Goal: Check status: Check status

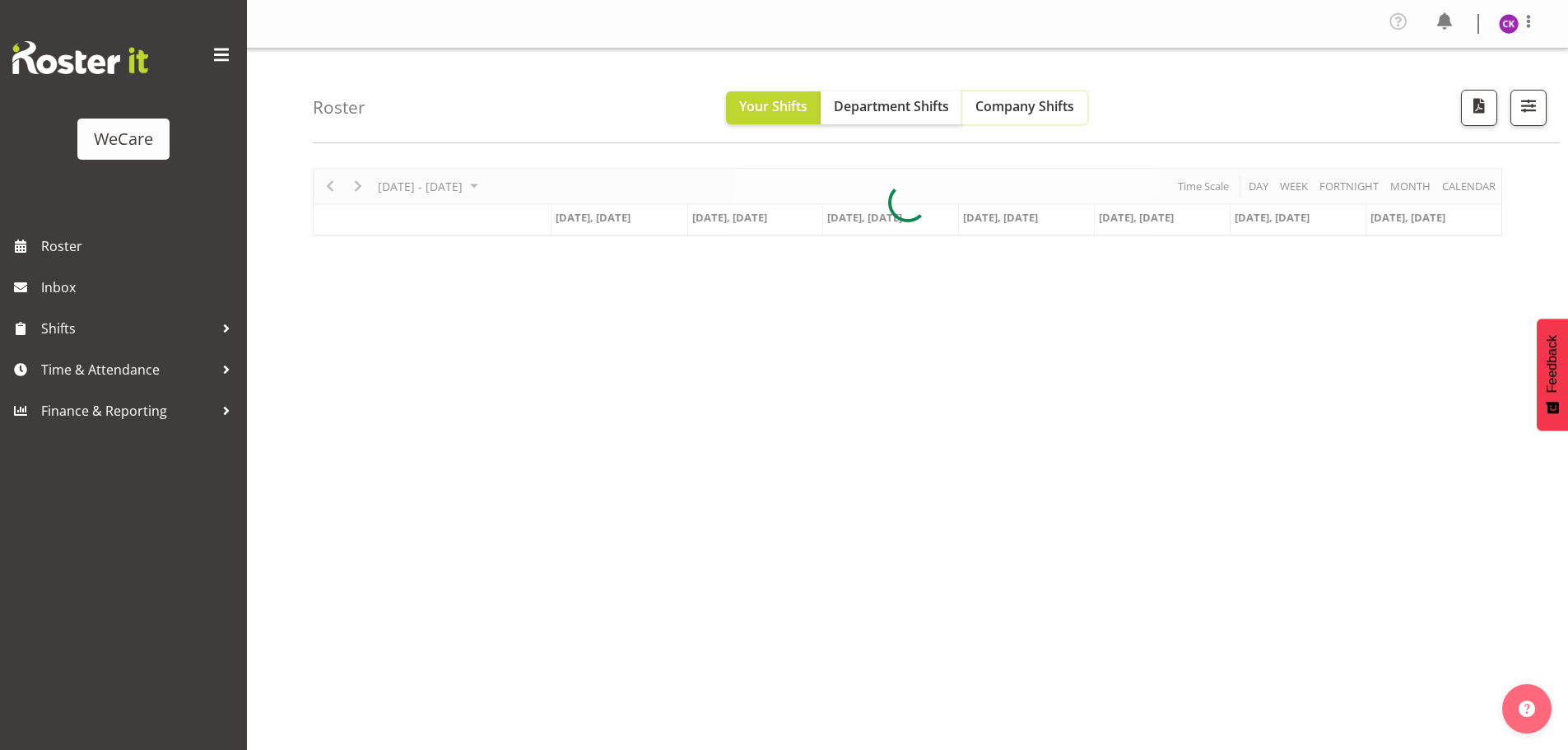
click at [1024, 102] on span "Company Shifts" at bounding box center [1025, 105] width 99 height 18
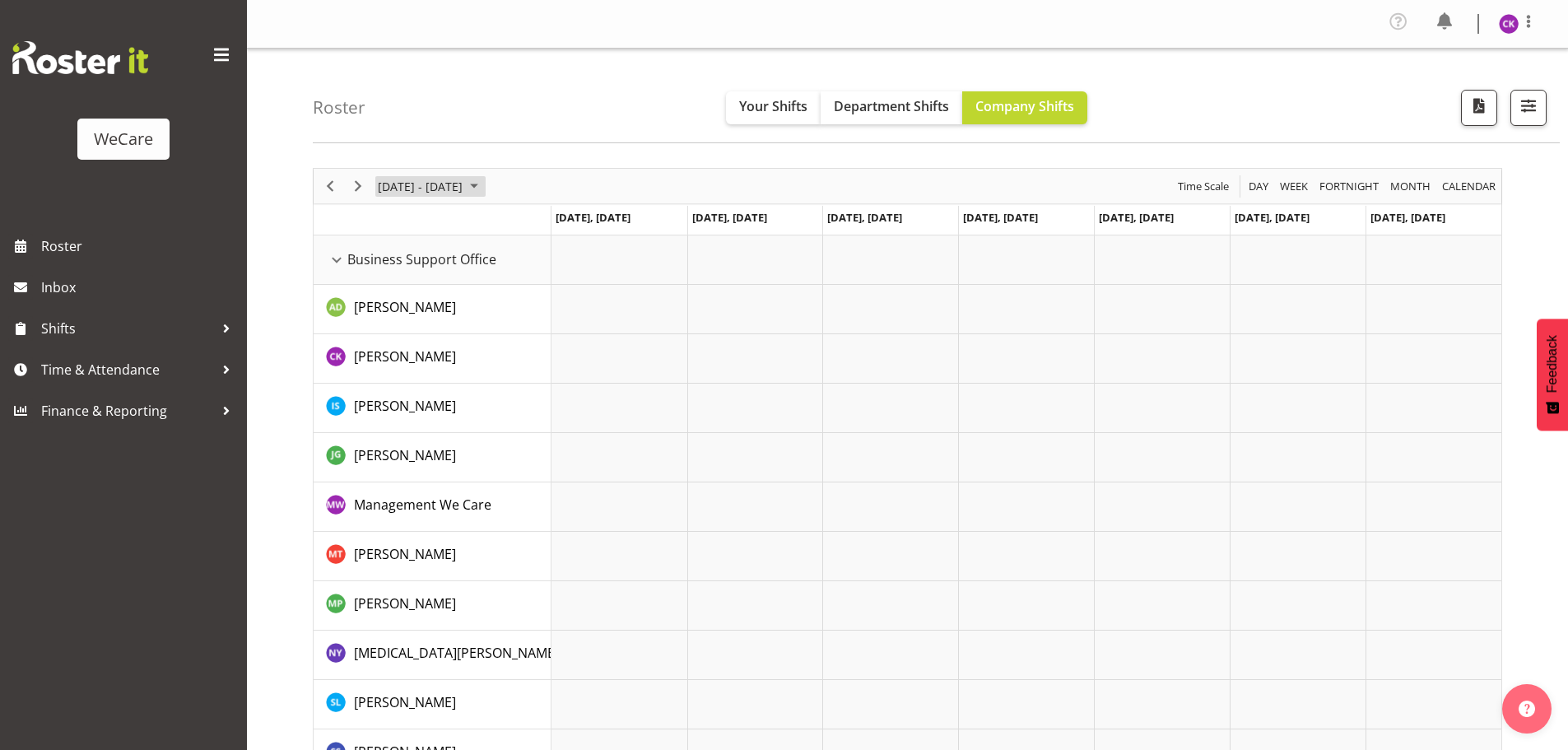
click at [462, 192] on span "[DATE] - [DATE]" at bounding box center [421, 186] width 88 height 20
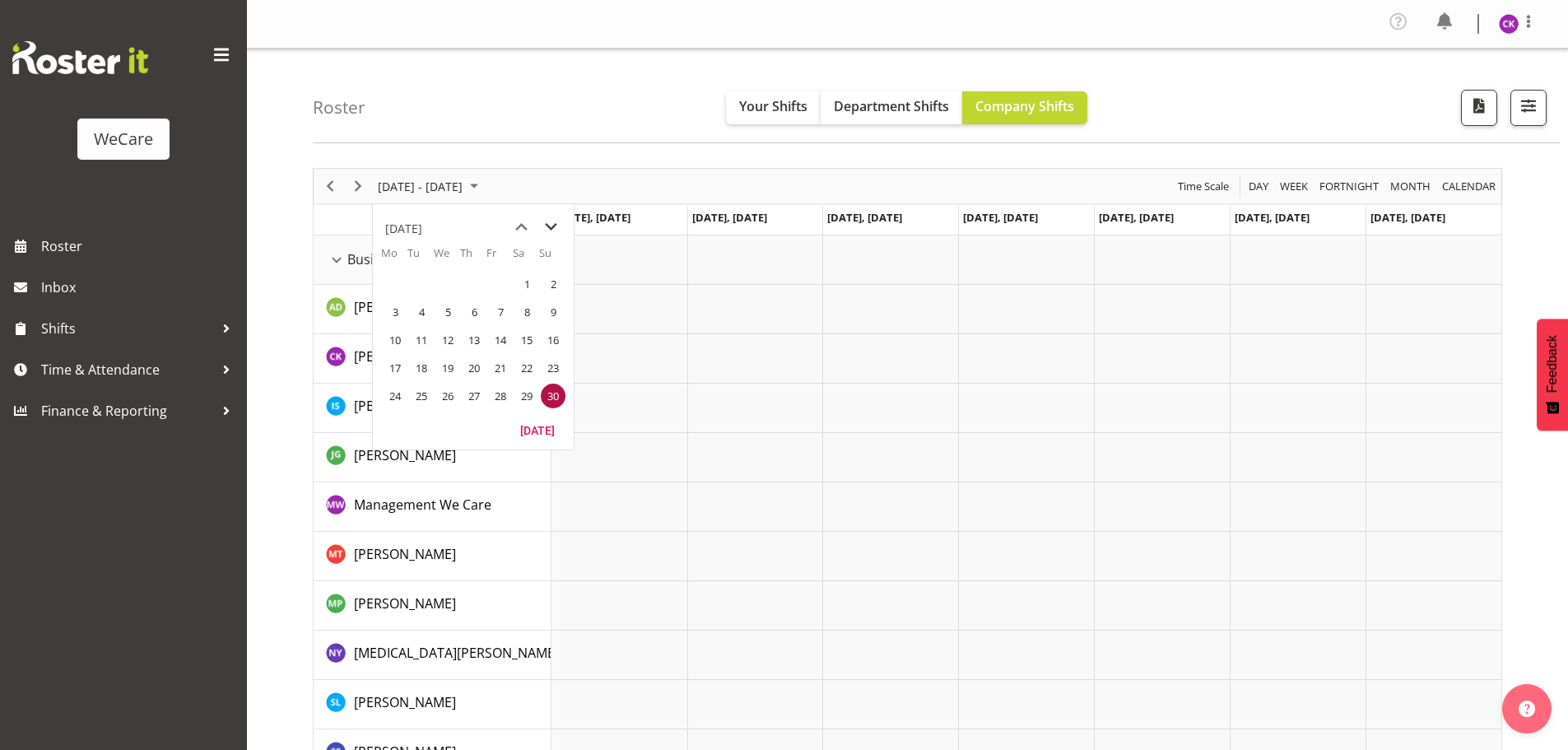
click at [557, 231] on span "next month" at bounding box center [551, 227] width 29 height 30
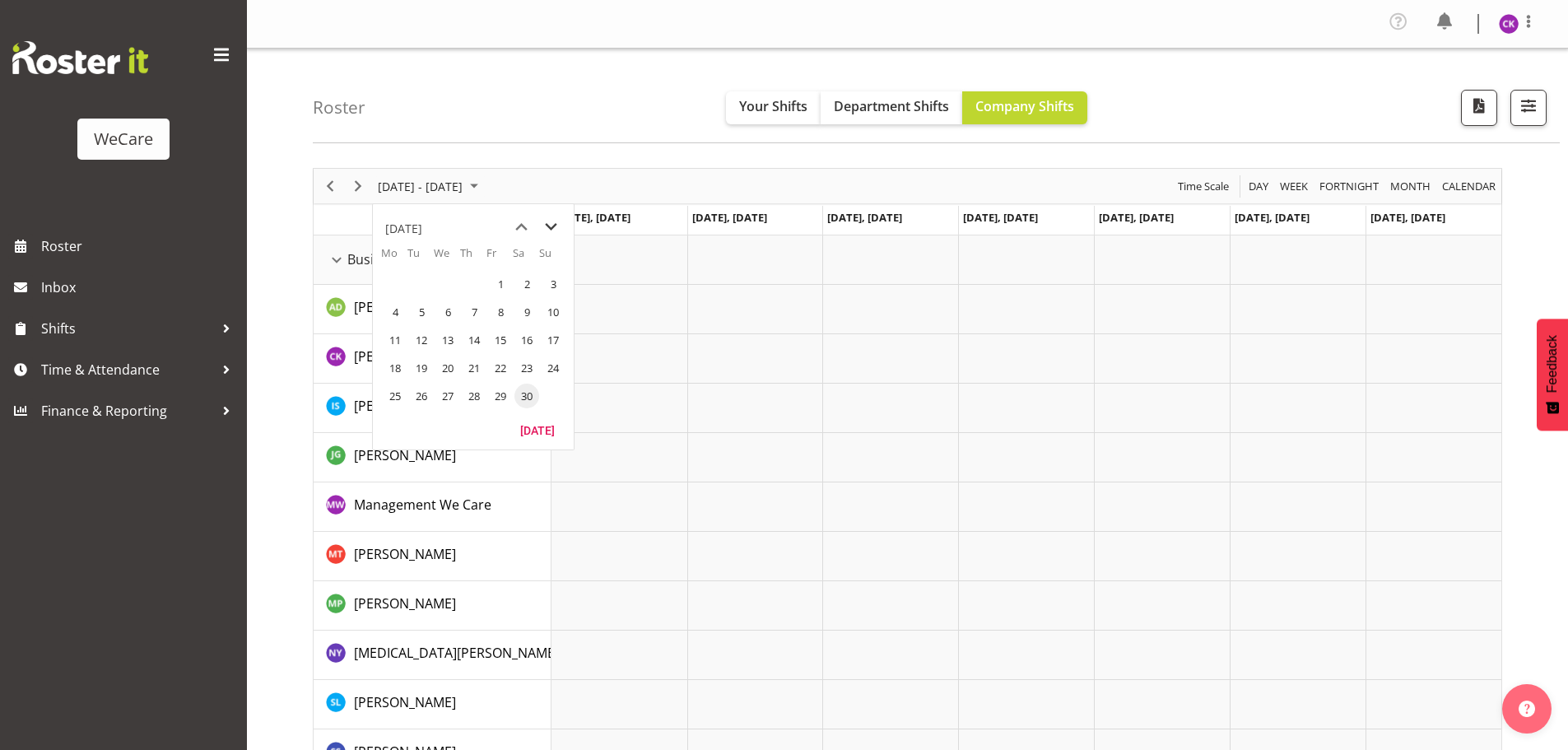
click at [557, 231] on span "next month" at bounding box center [551, 227] width 29 height 30
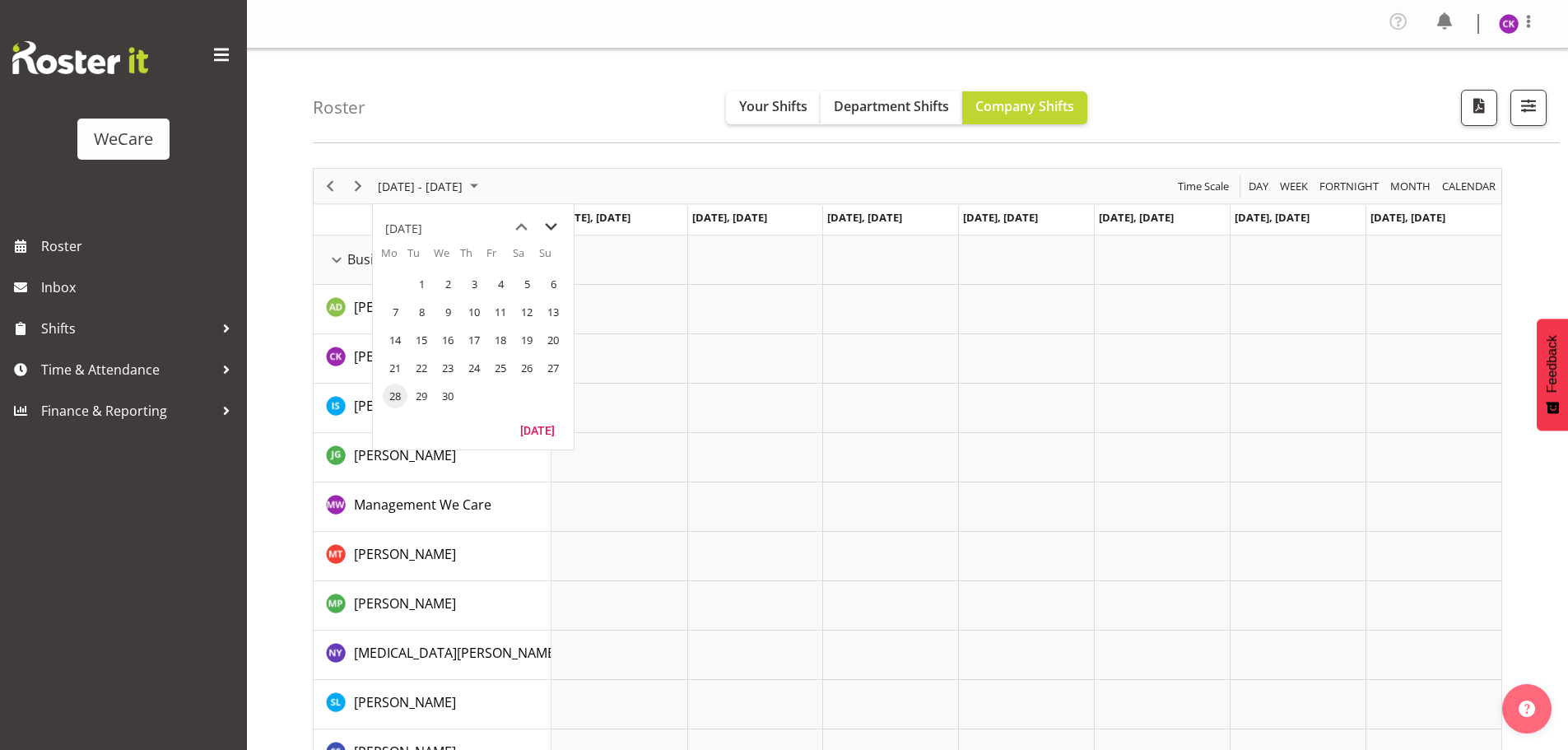
click at [557, 231] on span "next month" at bounding box center [551, 227] width 29 height 30
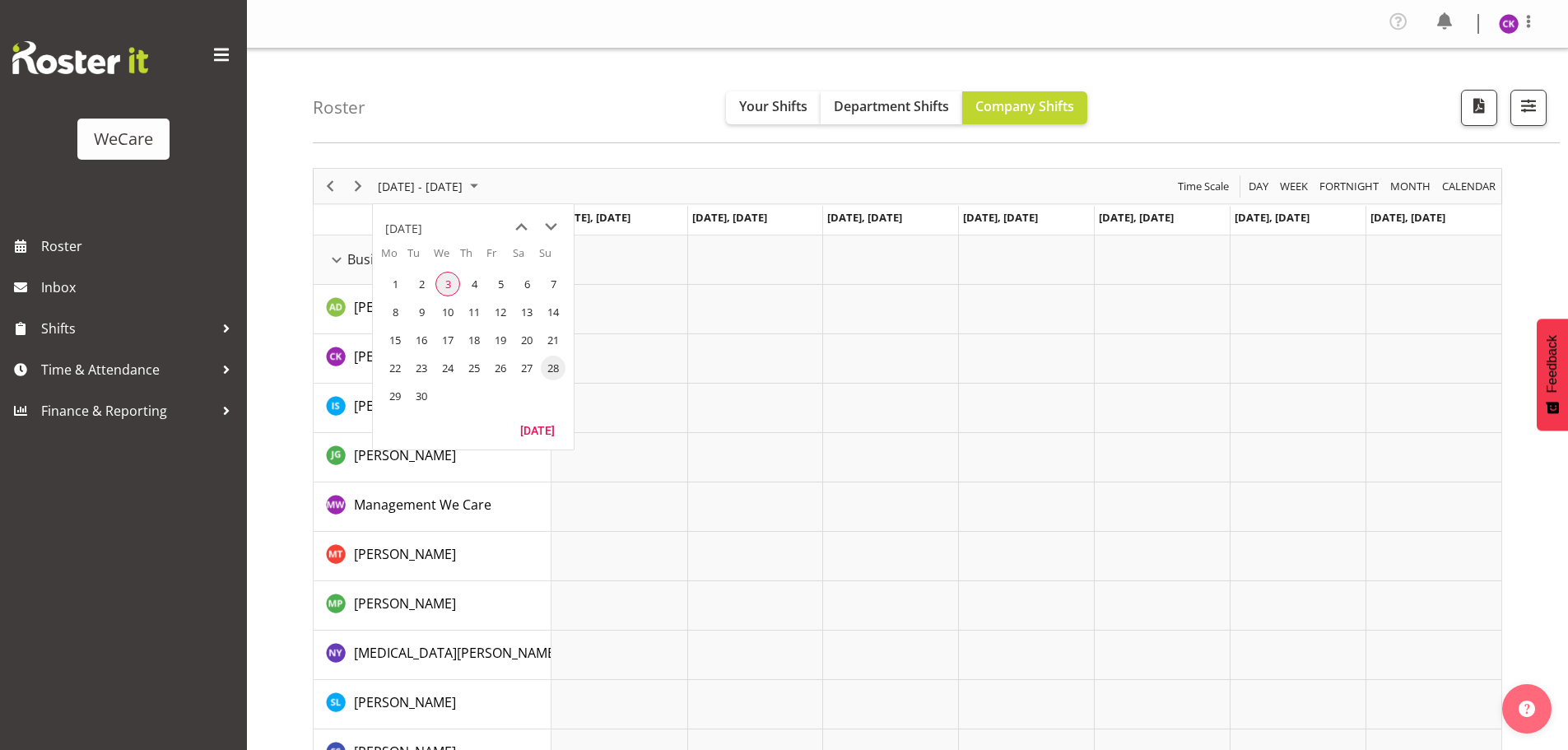
click at [445, 278] on span "3" at bounding box center [448, 284] width 25 height 25
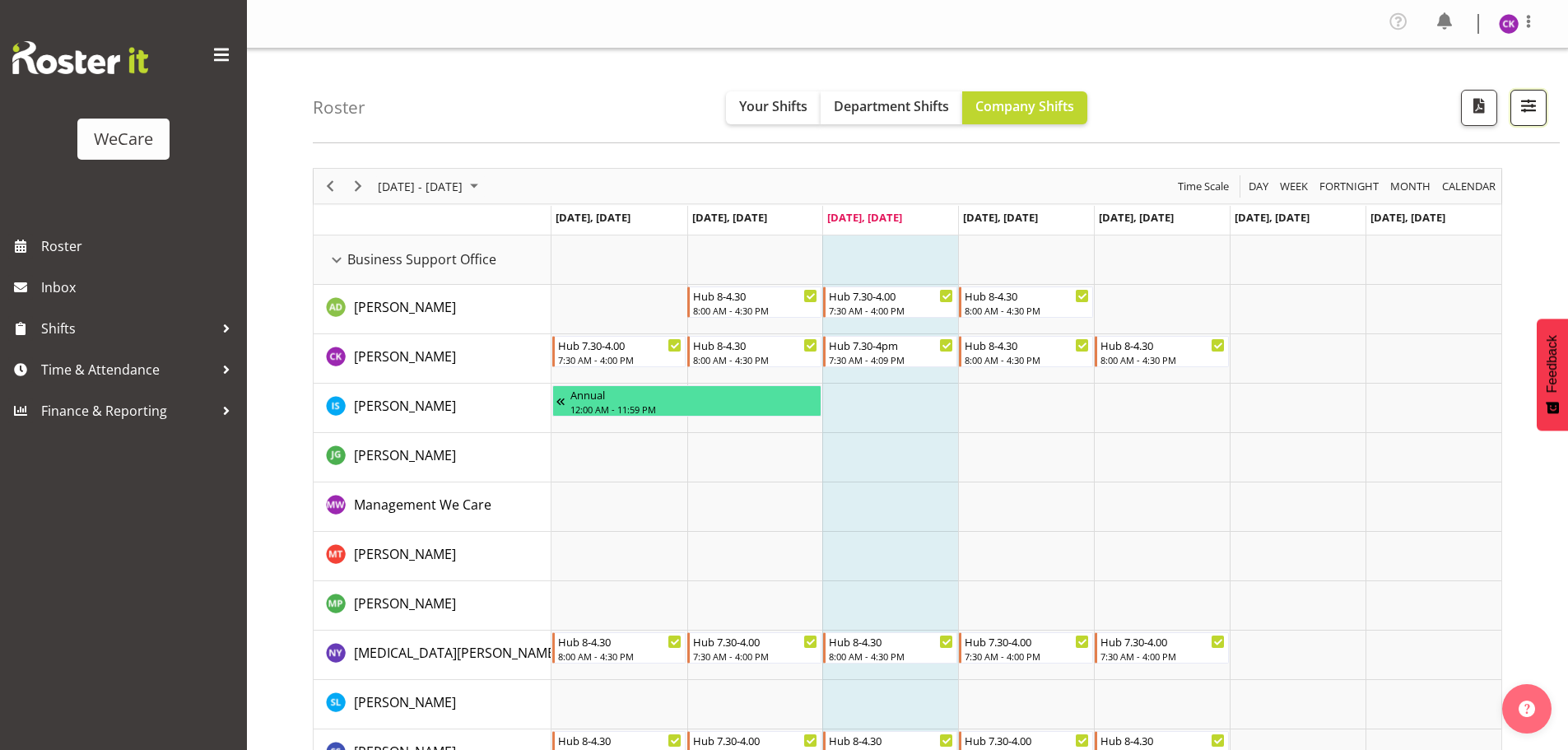
drag, startPoint x: 1524, startPoint y: 97, endPoint x: 1522, endPoint y: 125, distance: 28.1
click at [1525, 96] on span "button" at bounding box center [1529, 105] width 21 height 21
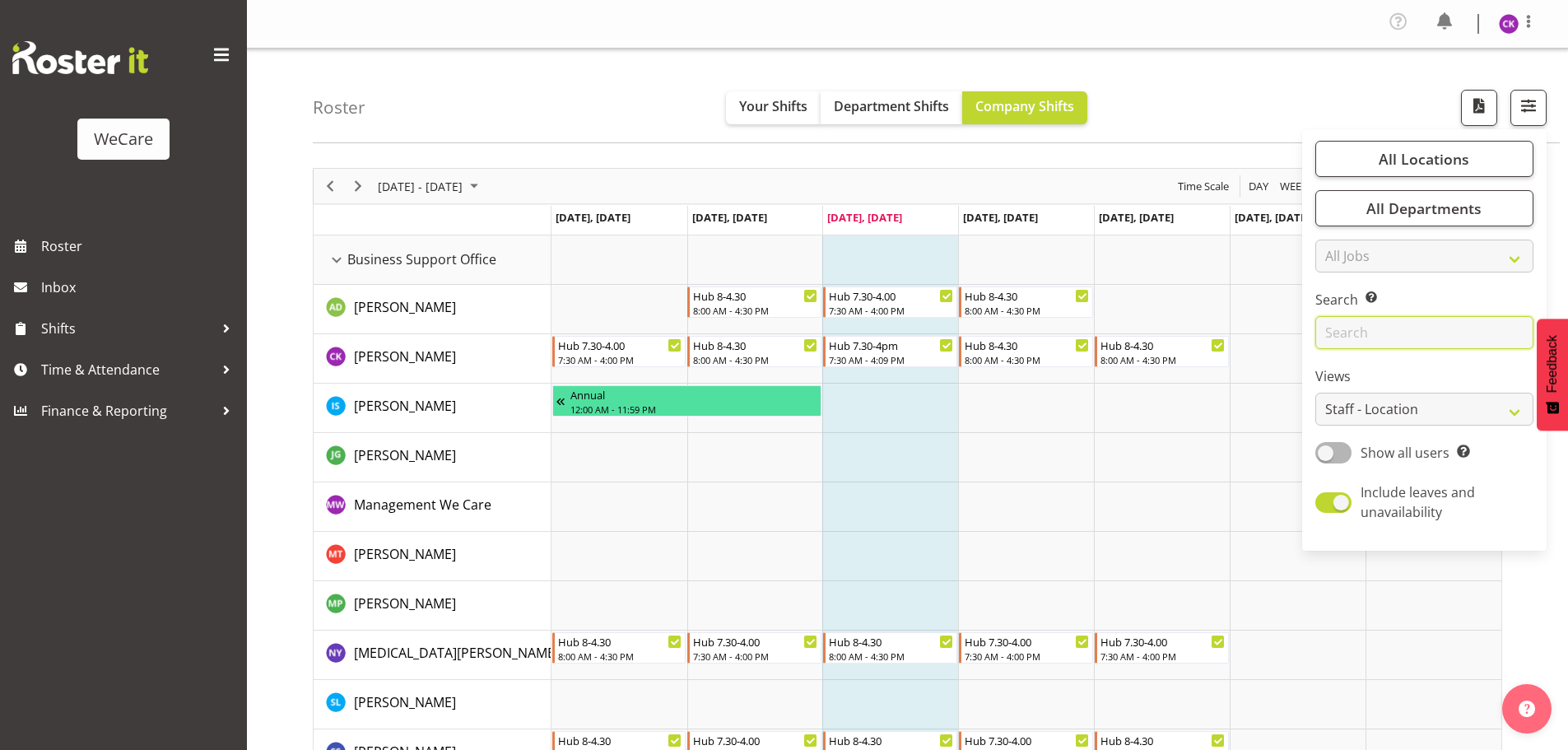
click at [1362, 317] on input "text" at bounding box center [1425, 332] width 219 height 33
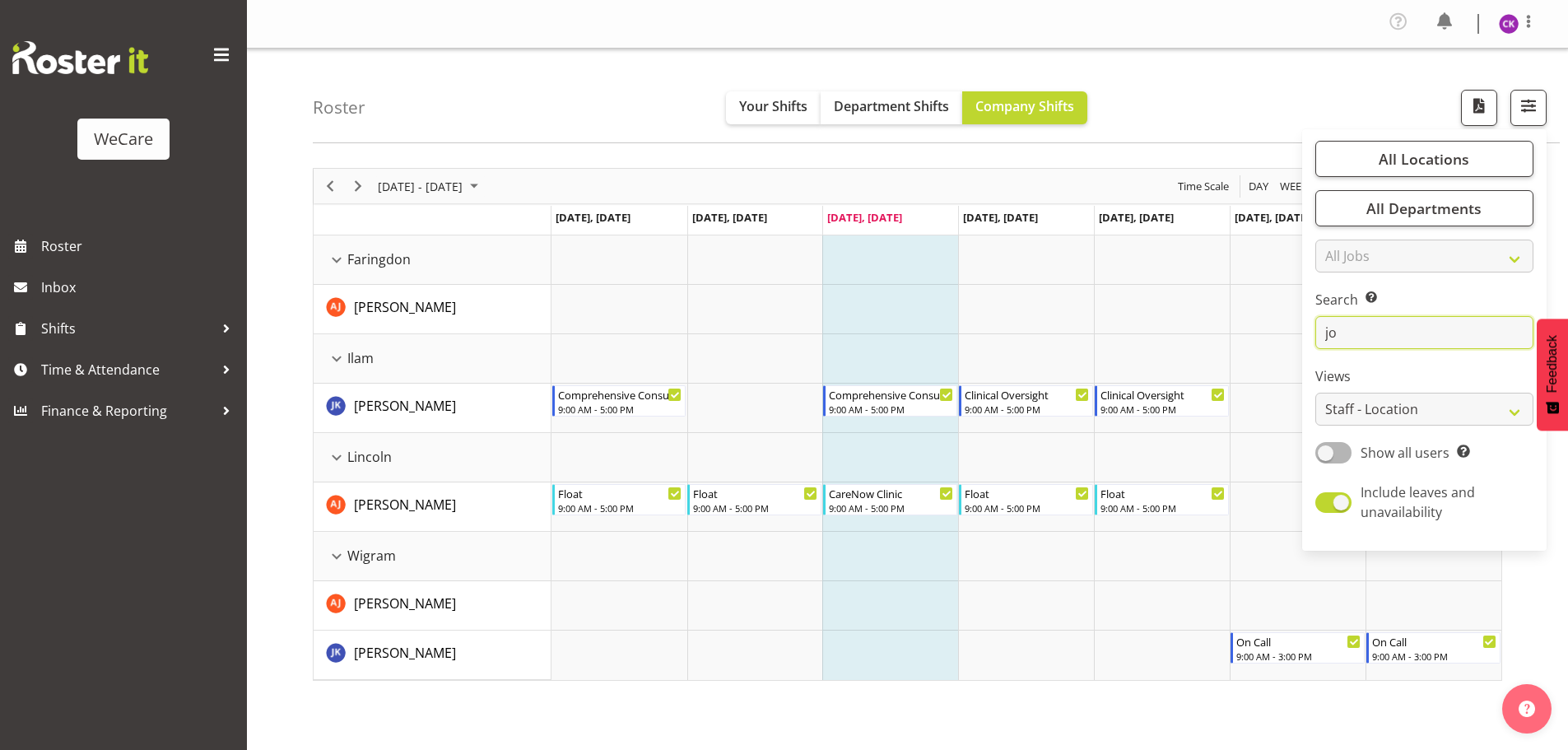
type input "j"
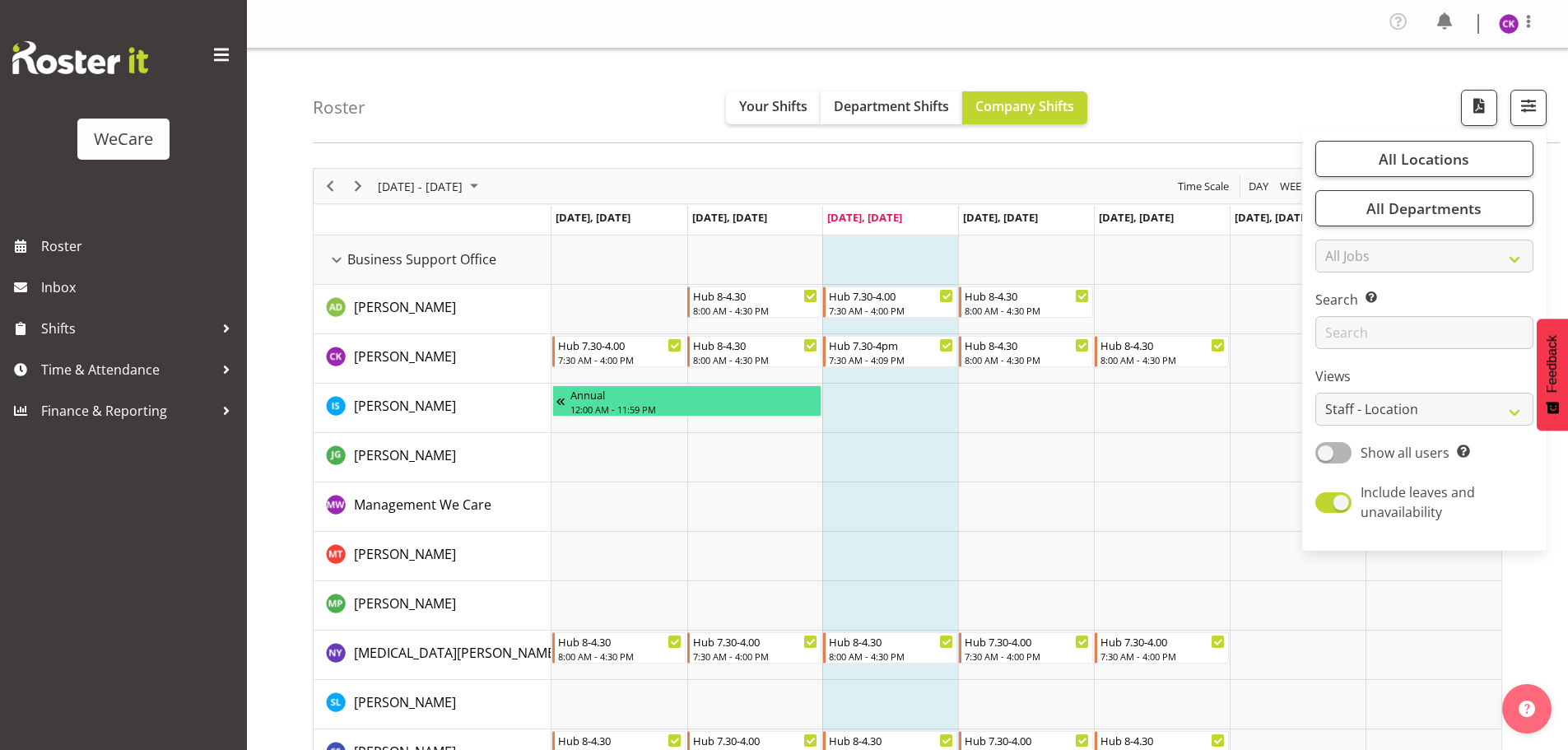
click at [878, 427] on td "Timeline Week of September 3, 2025" at bounding box center [890, 408] width 136 height 50
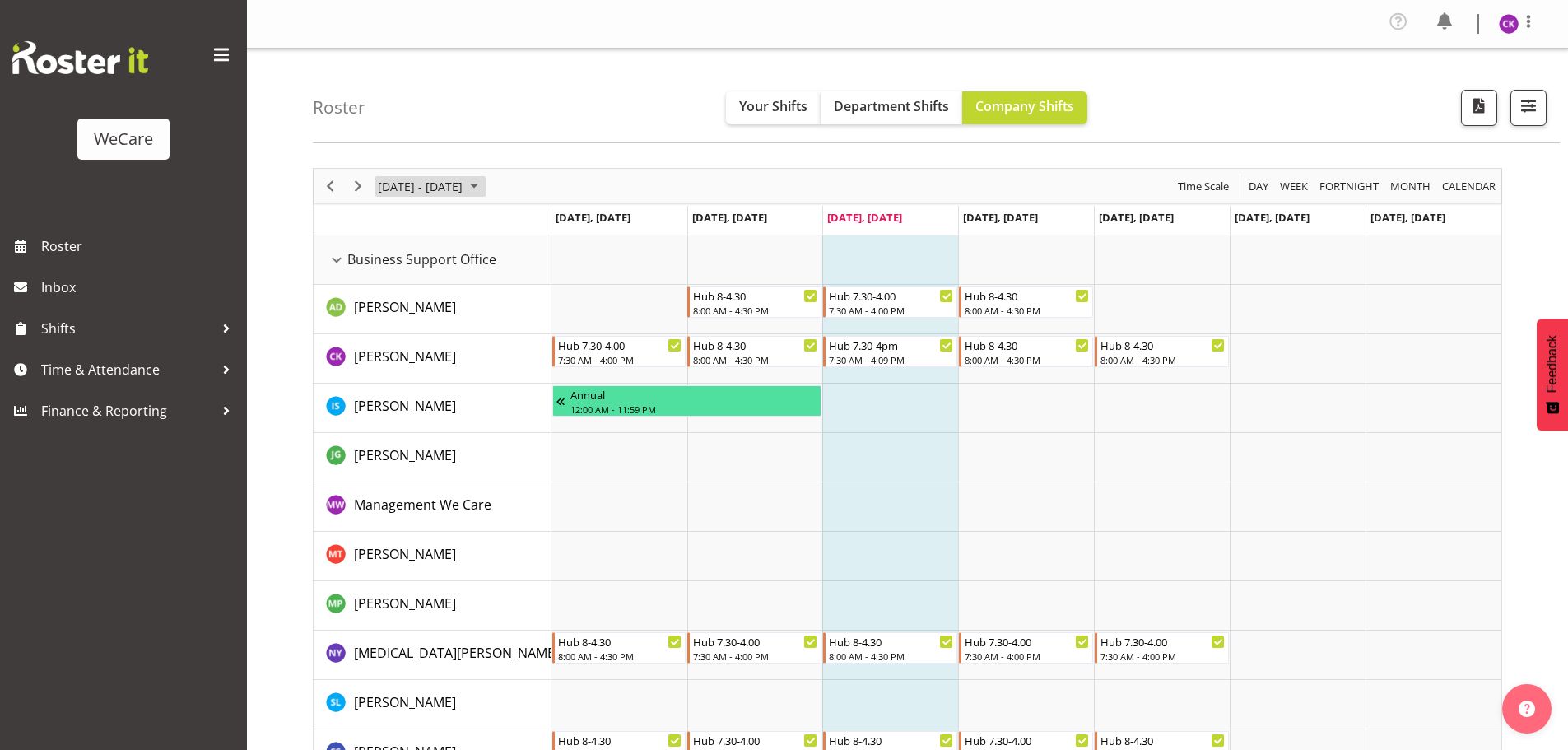
click at [424, 181] on span "[DATE] - [DATE]" at bounding box center [421, 186] width 88 height 20
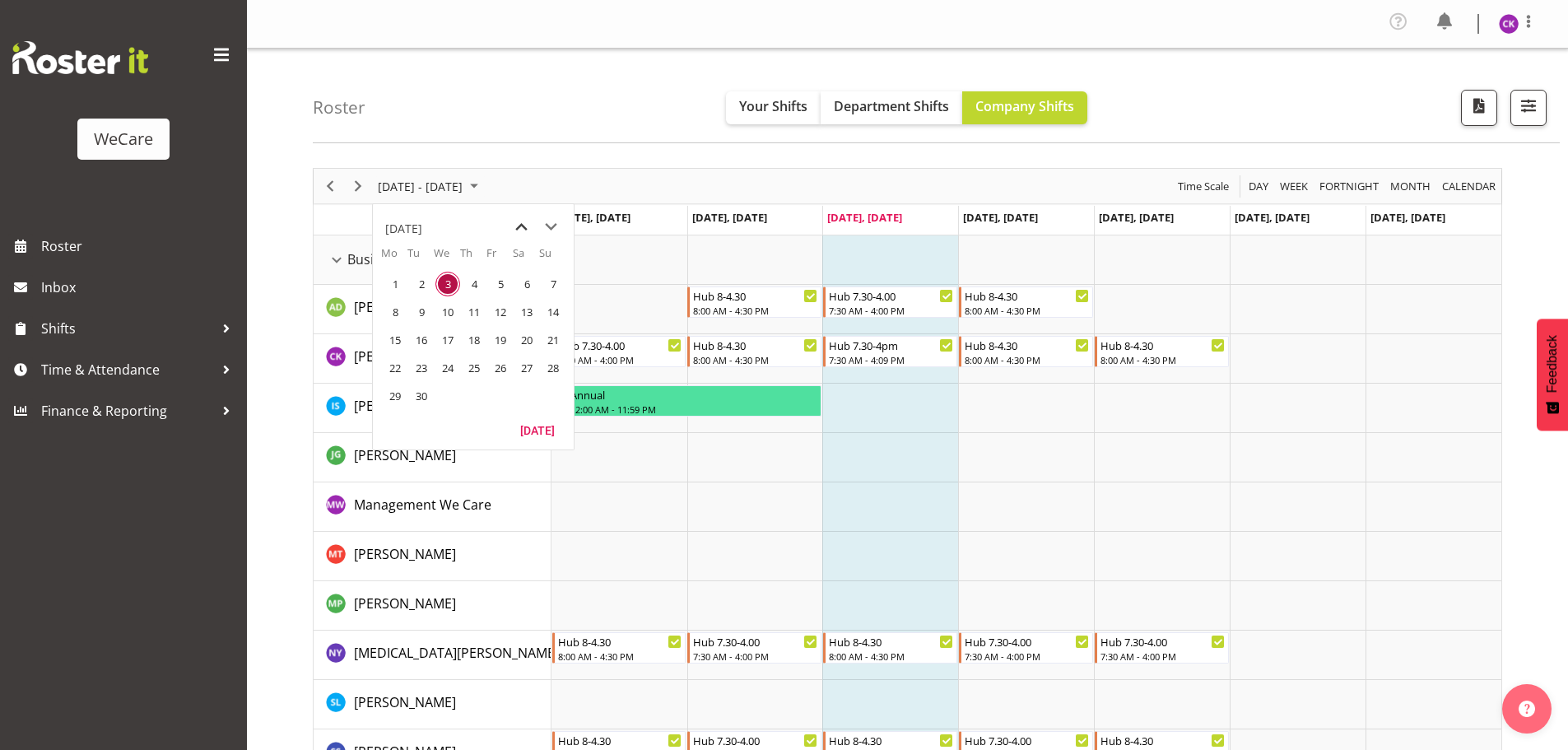
click at [522, 225] on span "previous month" at bounding box center [521, 227] width 29 height 30
click at [547, 391] on span "31" at bounding box center [553, 396] width 25 height 25
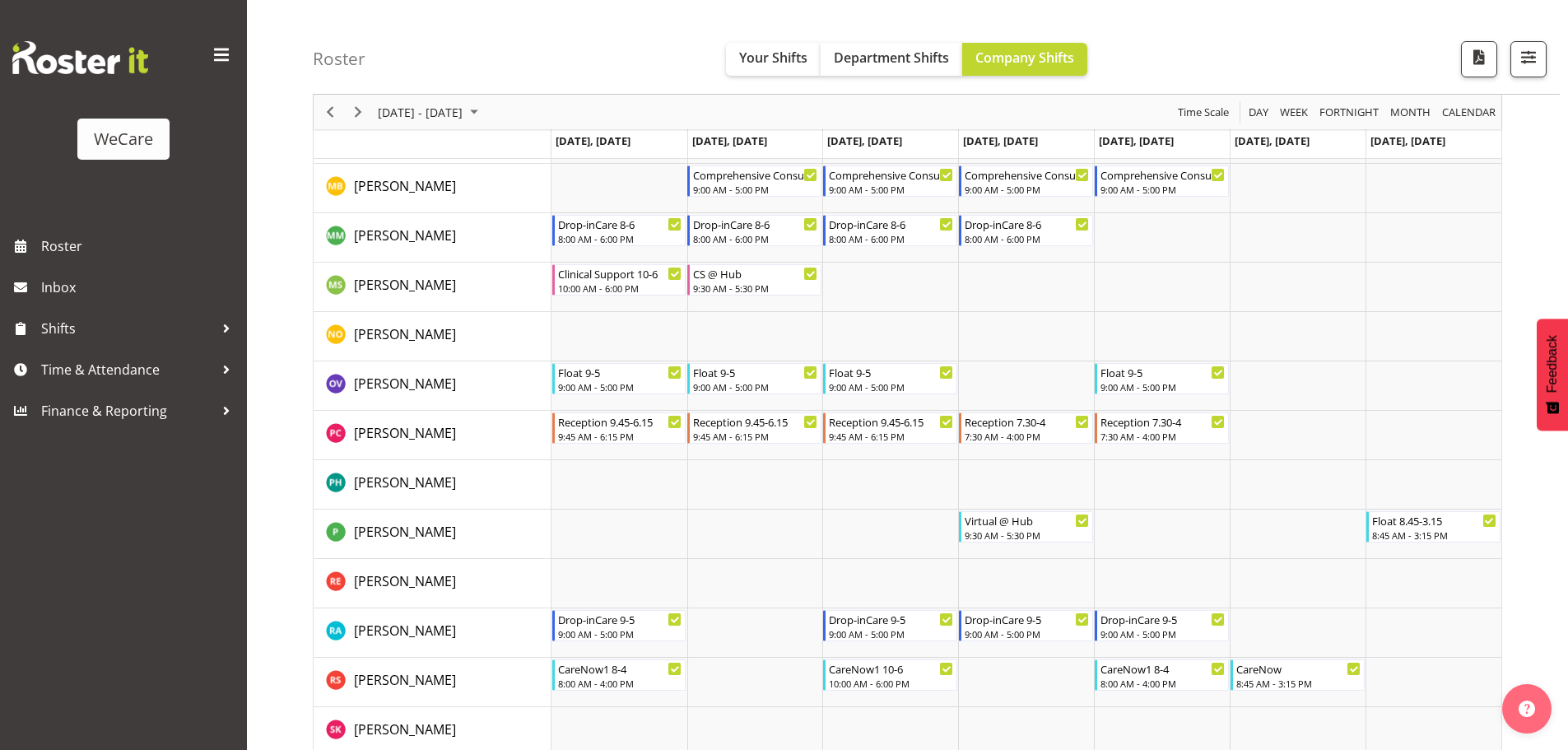
scroll to position [6624, 0]
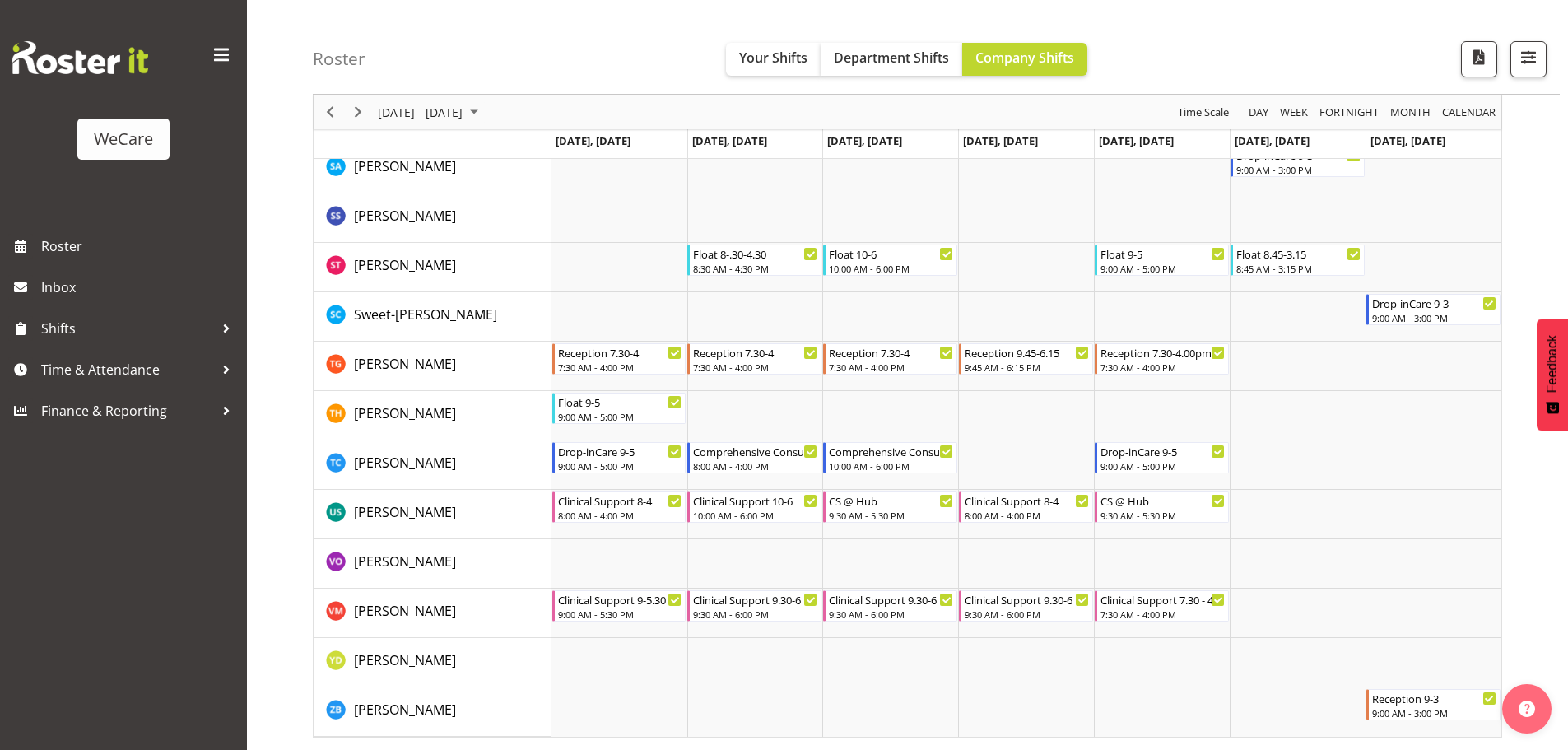
click at [445, 111] on span "[DATE] - [DATE]" at bounding box center [421, 112] width 88 height 20
click at [553, 162] on span "next month" at bounding box center [551, 152] width 29 height 30
click at [456, 216] on span "3" at bounding box center [448, 210] width 25 height 25
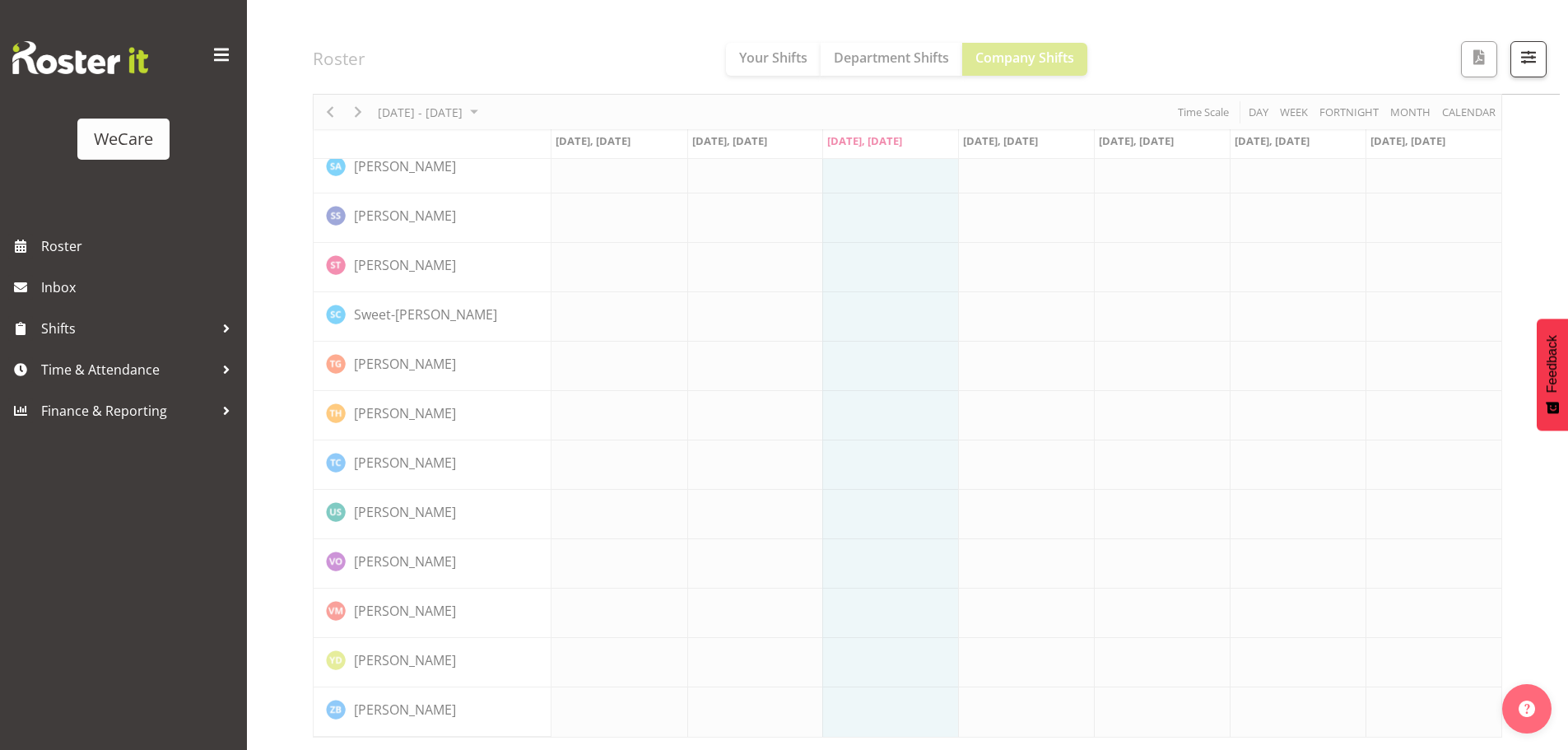
scroll to position [6559, 0]
